Goal: Task Accomplishment & Management: Manage account settings

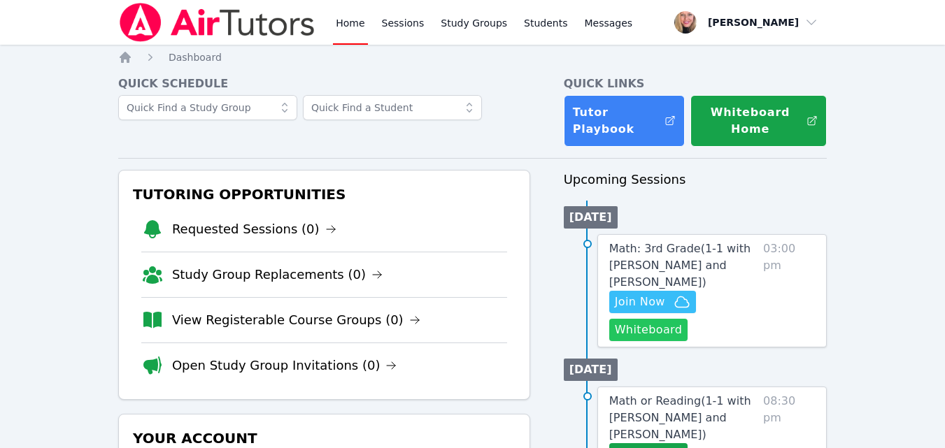
click at [668, 319] on button "Whiteboard" at bounding box center [648, 330] width 79 height 22
click at [680, 294] on icon "button" at bounding box center [682, 302] width 17 height 17
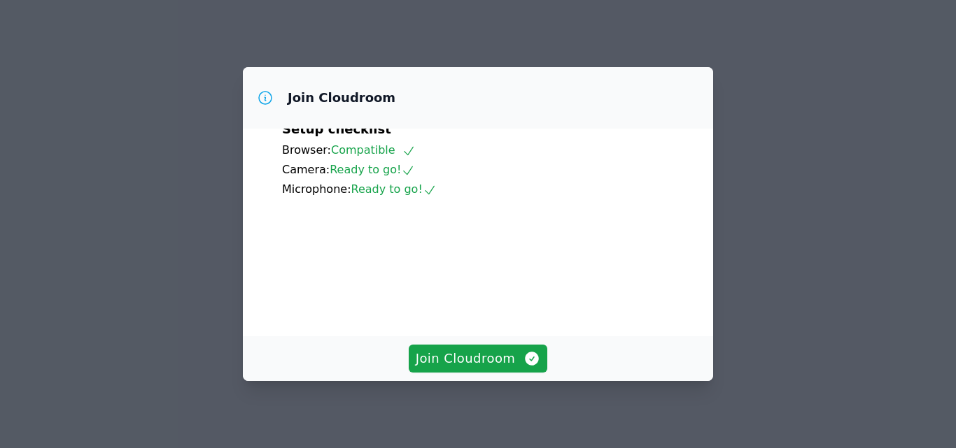
scroll to position [130, 0]
click at [462, 367] on span "Join Cloudroom" at bounding box center [478, 359] width 125 height 20
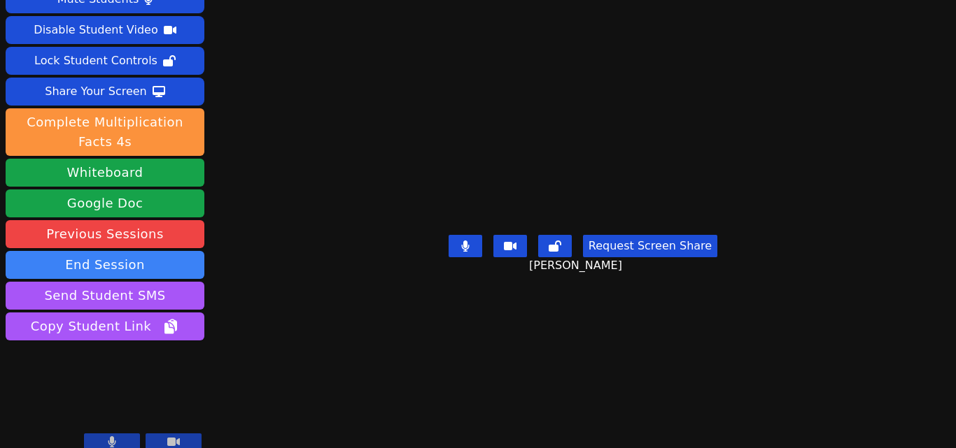
scroll to position [55, 0]
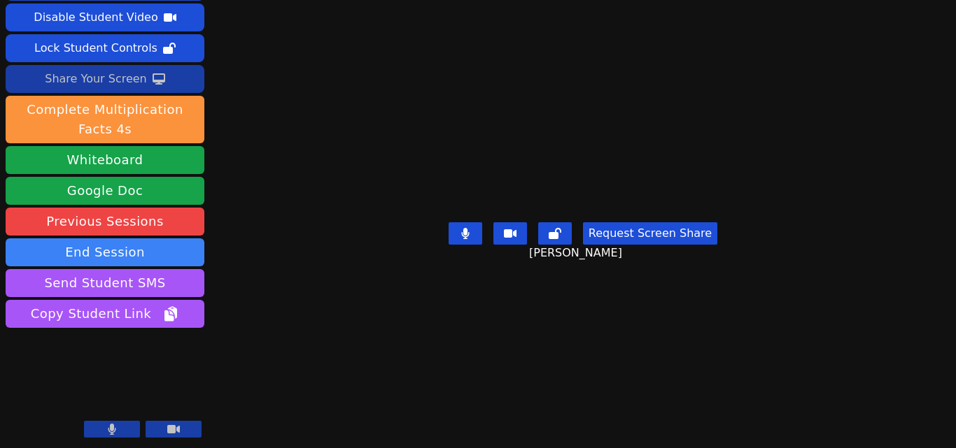
click at [107, 71] on div "Share Your Screen" at bounding box center [96, 79] width 102 height 22
click at [153, 76] on icon at bounding box center [159, 78] width 13 height 11
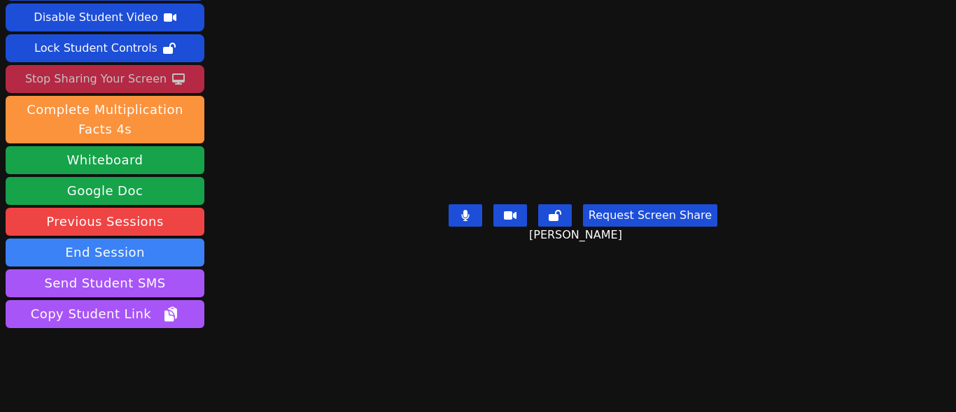
click at [111, 83] on div "Stop Sharing Your Screen" at bounding box center [95, 79] width 141 height 22
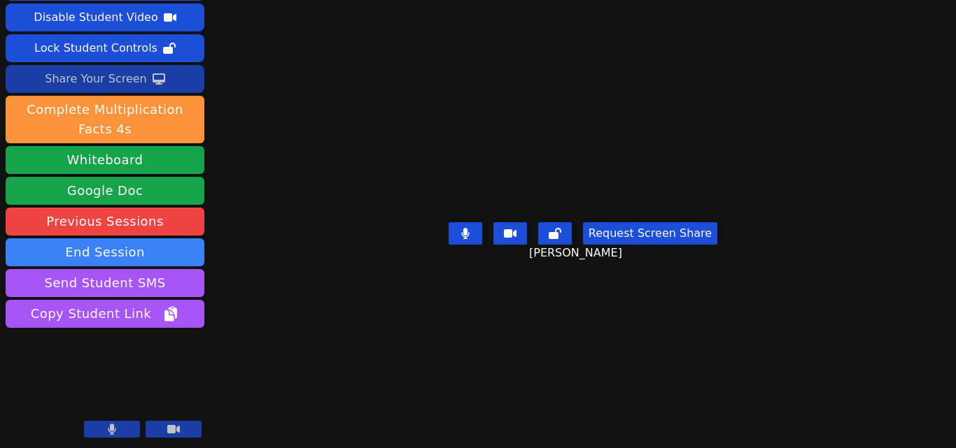
click at [154, 85] on button "Share Your Screen" at bounding box center [105, 79] width 199 height 28
click at [131, 76] on div "Share Your Screen" at bounding box center [96, 79] width 102 height 22
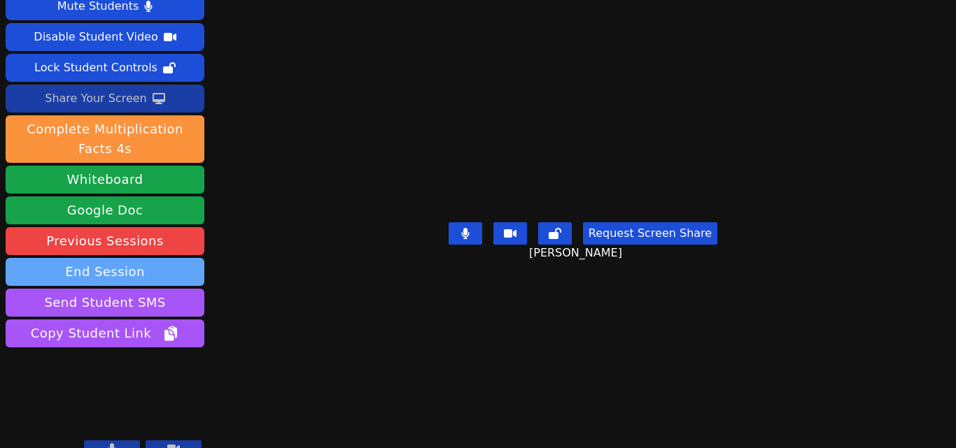
click at [174, 258] on button "End Session" at bounding box center [105, 272] width 199 height 28
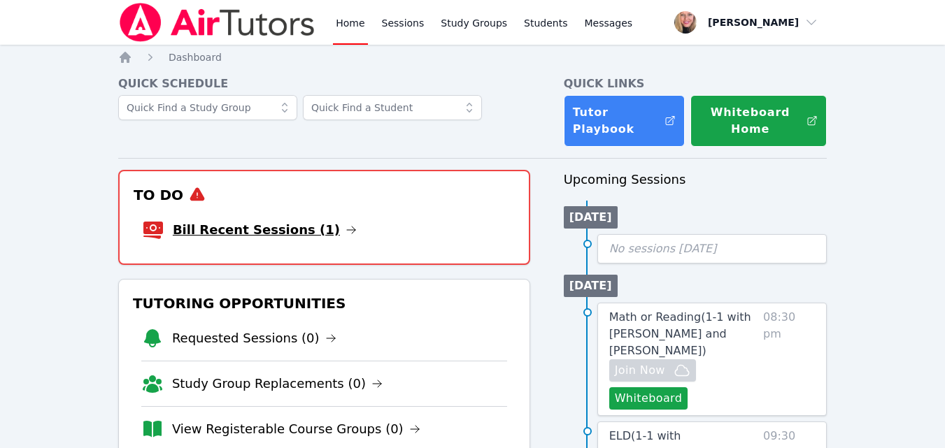
click at [291, 238] on link "Bill Recent Sessions (1)" at bounding box center [265, 230] width 184 height 20
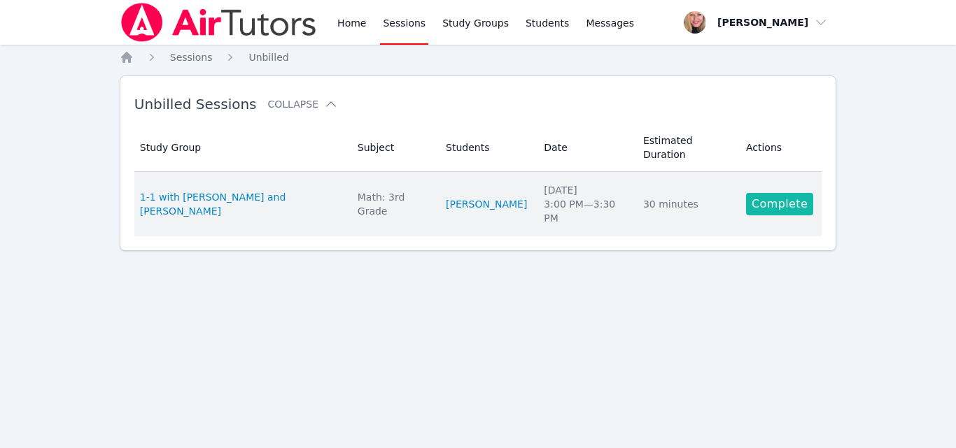
click at [746, 193] on link "Complete" at bounding box center [779, 204] width 67 height 22
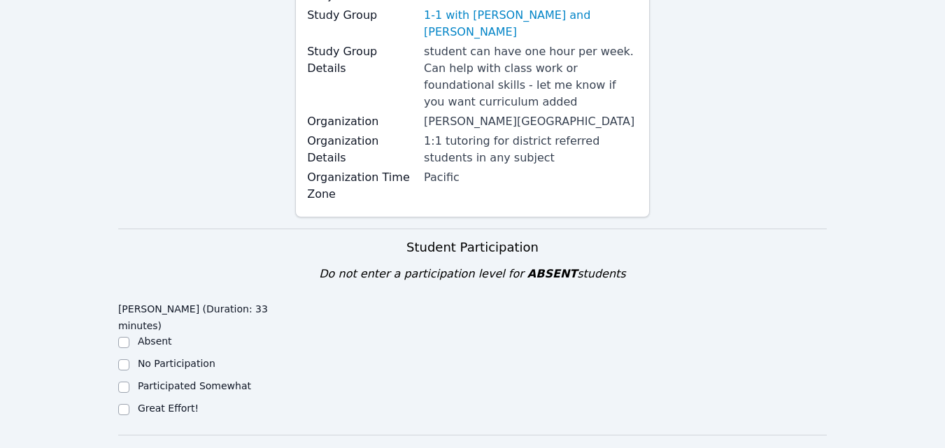
scroll to position [420, 0]
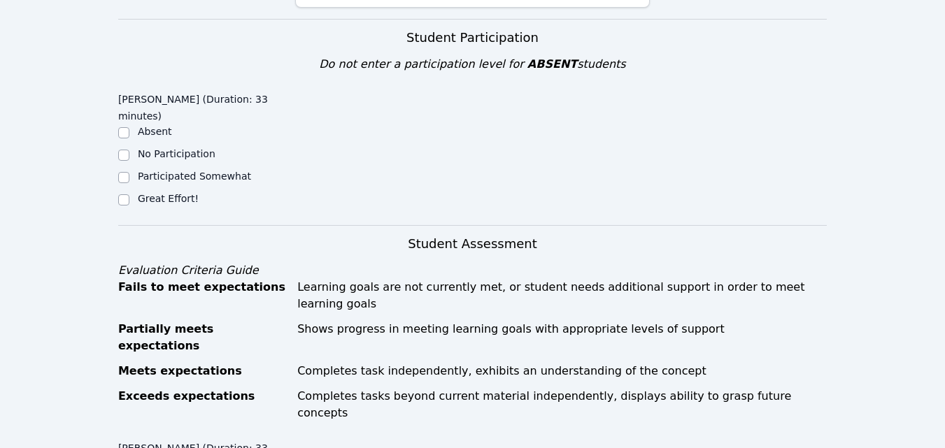
click at [182, 193] on label "Great Effort!" at bounding box center [168, 198] width 61 height 11
click at [129, 194] on input "Great Effort!" at bounding box center [123, 199] width 11 height 11
checkbox input "true"
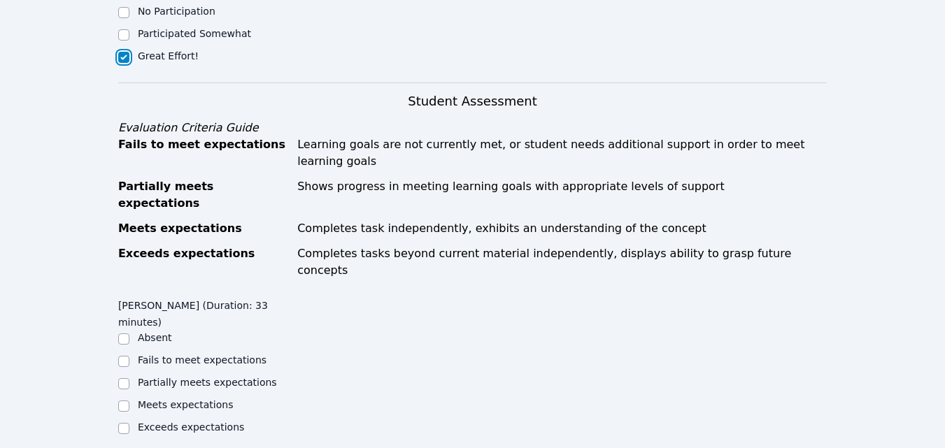
scroll to position [700, 0]
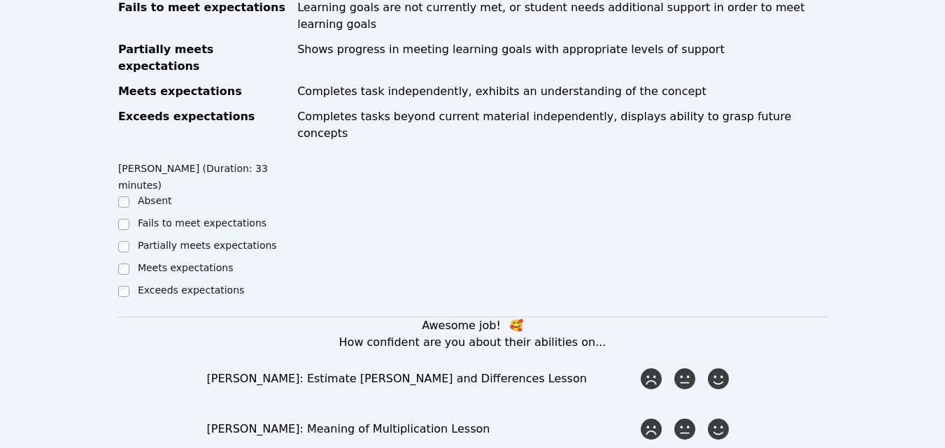
click at [206, 262] on label "Meets expectations" at bounding box center [186, 267] width 96 height 11
click at [129, 264] on input "Meets expectations" at bounding box center [123, 269] width 11 height 11
checkbox input "true"
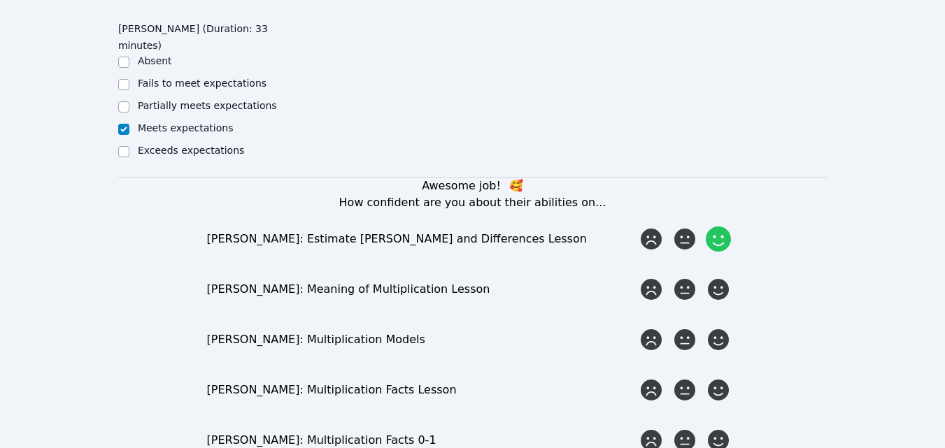
click at [718, 227] on icon at bounding box center [718, 239] width 25 height 25
click at [0, 0] on input "radio" at bounding box center [0, 0] width 0 height 0
click at [716, 277] on icon at bounding box center [718, 289] width 25 height 25
click at [0, 0] on input "radio" at bounding box center [0, 0] width 0 height 0
click at [724, 327] on icon at bounding box center [718, 339] width 25 height 25
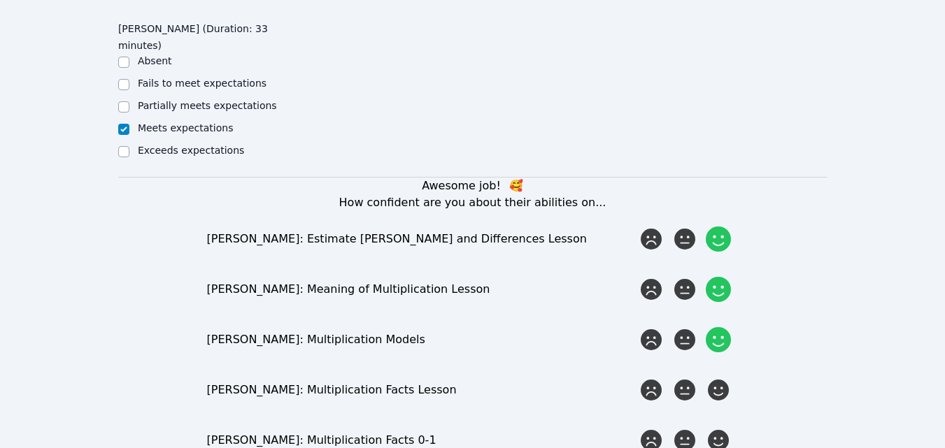
click at [0, 0] on input "radio" at bounding box center [0, 0] width 0 height 0
click at [721, 378] on icon at bounding box center [718, 390] width 25 height 25
click at [0, 0] on input "radio" at bounding box center [0, 0] width 0 height 0
click at [723, 337] on div "Awesome job! 🥰 How confident are you about their abilities on... Rayan Rana: Es…" at bounding box center [472, 367] width 709 height 378
click at [725, 428] on icon at bounding box center [718, 440] width 25 height 25
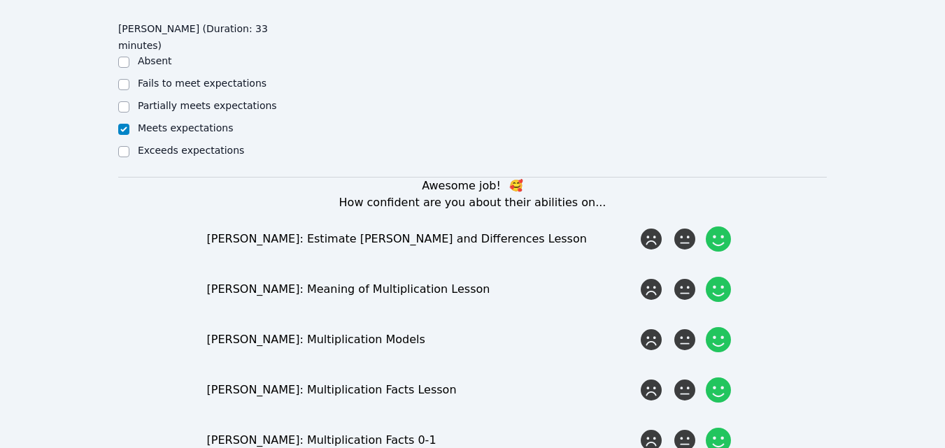
click at [0, 0] on input "radio" at bounding box center [0, 0] width 0 height 0
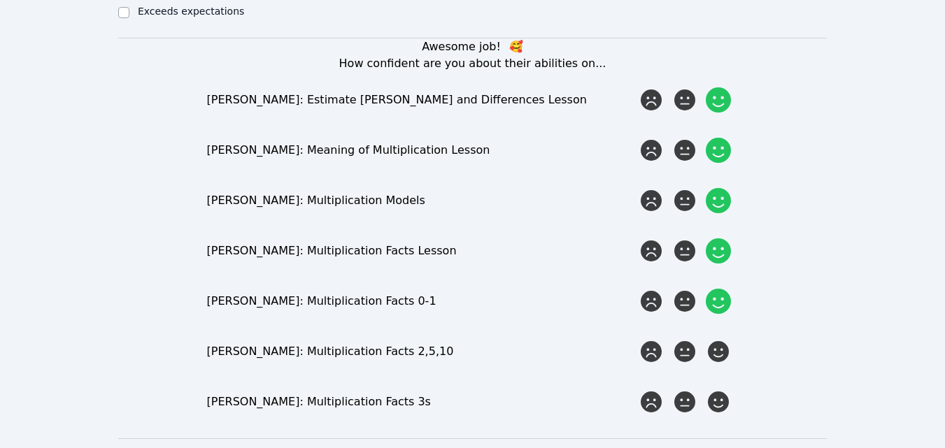
scroll to position [979, 0]
drag, startPoint x: 723, startPoint y: 226, endPoint x: 711, endPoint y: 275, distance: 50.4
click at [723, 339] on icon at bounding box center [718, 351] width 25 height 25
click at [0, 0] on input "radio" at bounding box center [0, 0] width 0 height 0
click at [711, 389] on icon at bounding box center [718, 401] width 25 height 25
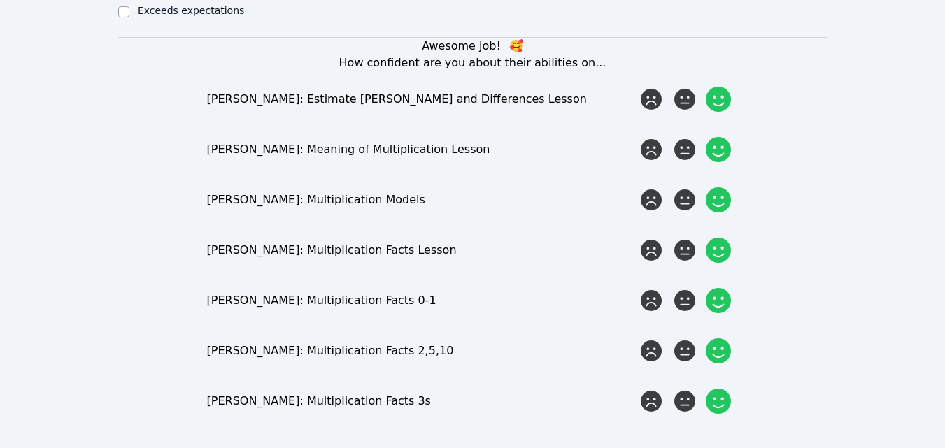
click at [0, 0] on input "radio" at bounding box center [0, 0] width 0 height 0
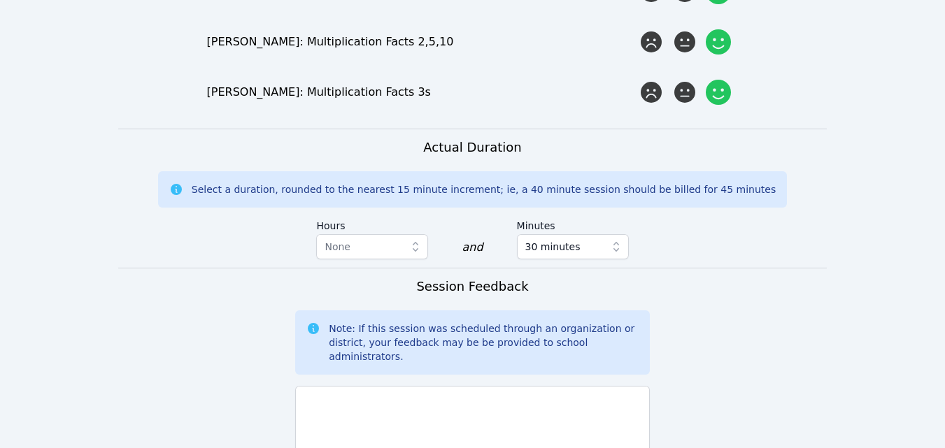
scroll to position [1329, 0]
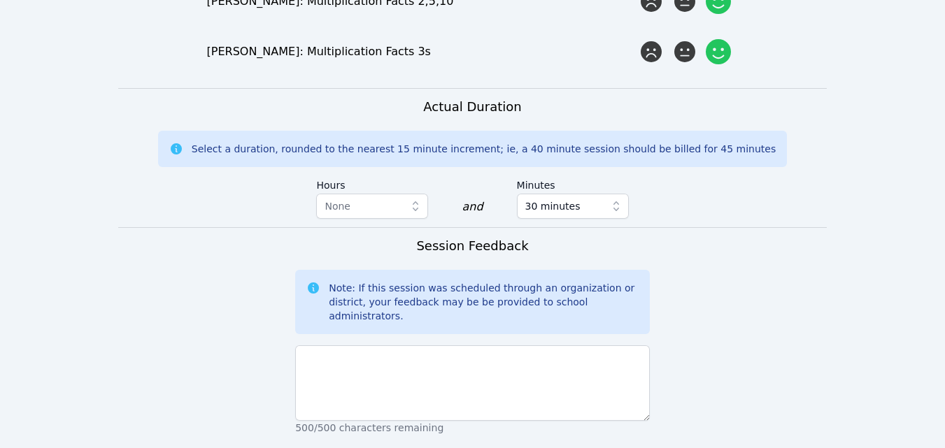
type textarea "Multiplication, Plus multiplication word problems."
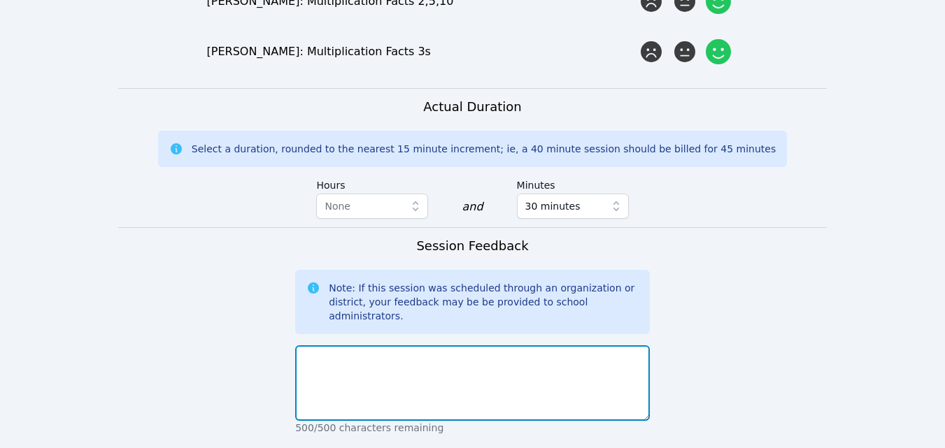
click at [392, 346] on textarea at bounding box center [472, 384] width 355 height 76
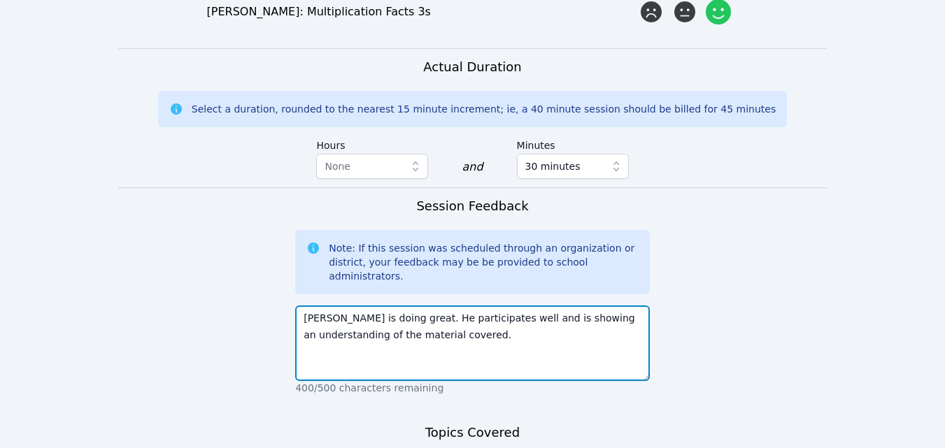
scroll to position [1399, 0]
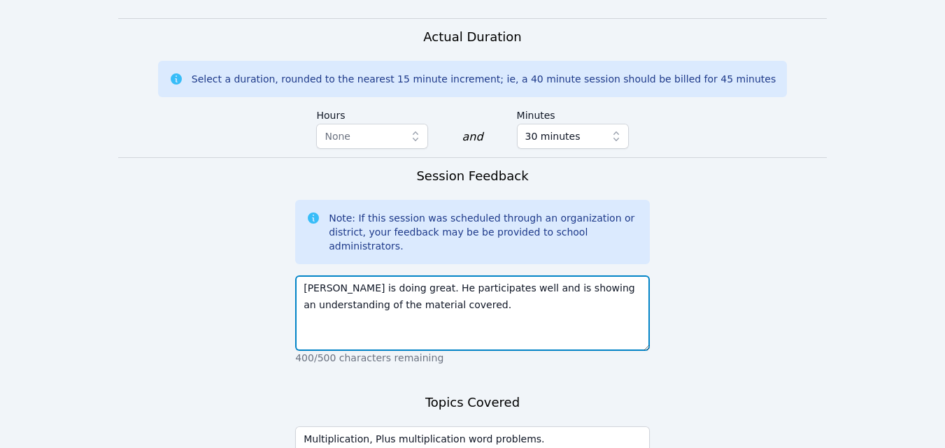
type textarea "Rayan is doing great. He participates well and is showing an understanding of t…"
